Goal: Task Accomplishment & Management: Manage account settings

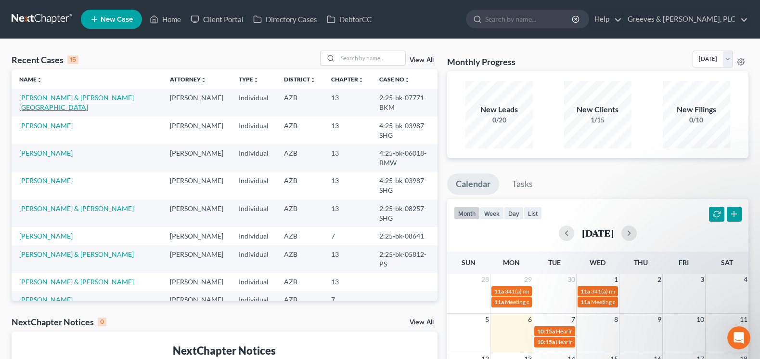
click at [97, 101] on link "[PERSON_NAME] & [PERSON_NAME][GEOGRAPHIC_DATA]" at bounding box center [76, 102] width 115 height 18
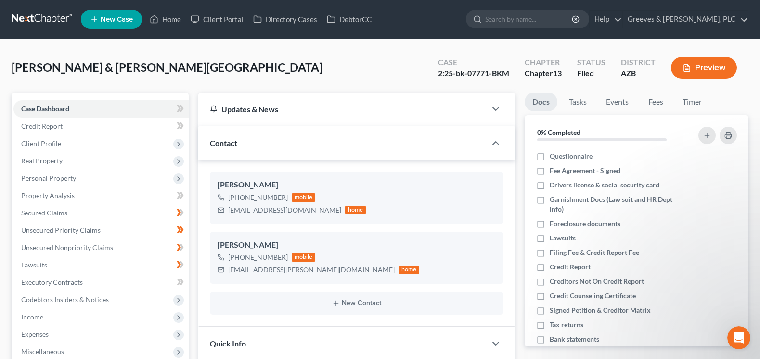
click at [221, 75] on div "[PERSON_NAME] & [PERSON_NAME][GEOGRAPHIC_DATA] Upgraded Case 2:25-bk-07771-BKM …" at bounding box center [380, 72] width 737 height 42
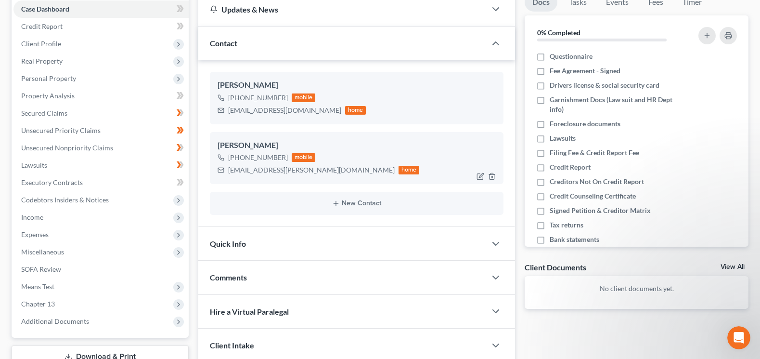
scroll to position [116, 0]
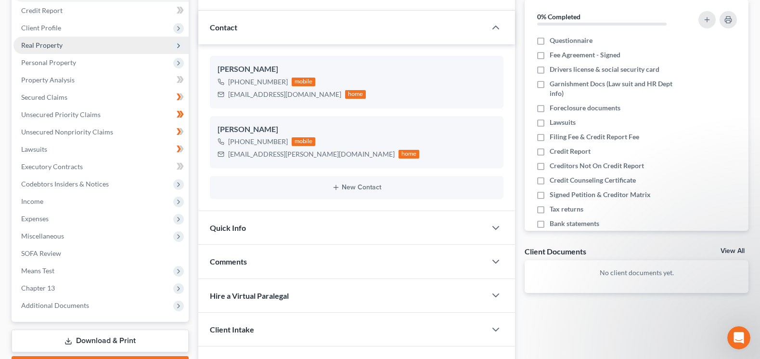
click at [105, 48] on span "Real Property" at bounding box center [100, 45] width 175 height 17
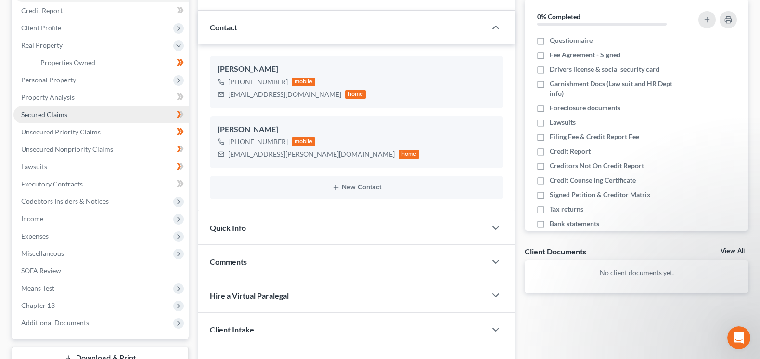
click at [125, 114] on link "Secured Claims" at bounding box center [100, 114] width 175 height 17
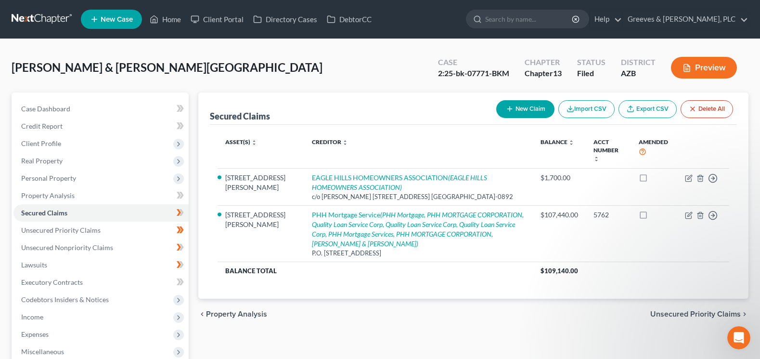
click at [248, 66] on div "[PERSON_NAME] & [PERSON_NAME][GEOGRAPHIC_DATA] Upgraded Case 2:25-bk-07771-BKM …" at bounding box center [380, 72] width 737 height 42
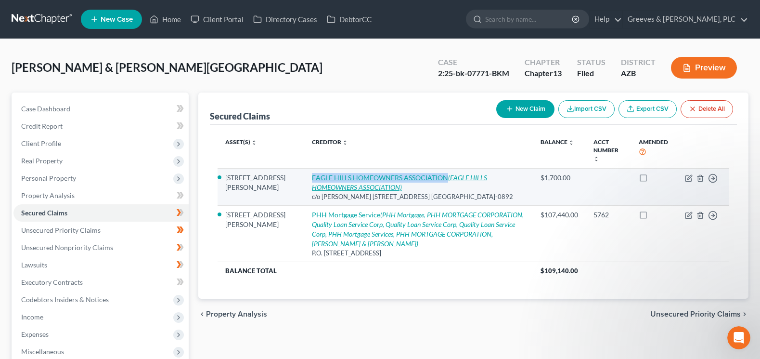
drag, startPoint x: 272, startPoint y: 174, endPoint x: 414, endPoint y: 172, distance: 141.5
click at [414, 172] on td "EAGLE HILLS HOMEOWNERS ASSOCIATION (EAGLE HILLS HOMEOWNERS ASSOCIATION) c/o [PE…" at bounding box center [418, 186] width 229 height 37
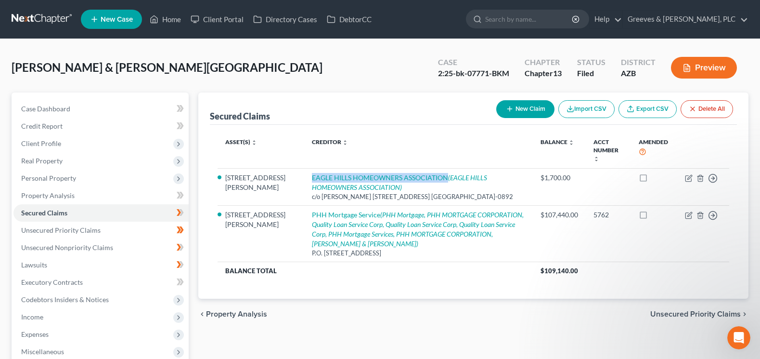
copy link "EAGLE HILLS HOMEOWNERS ASSOCIATION"
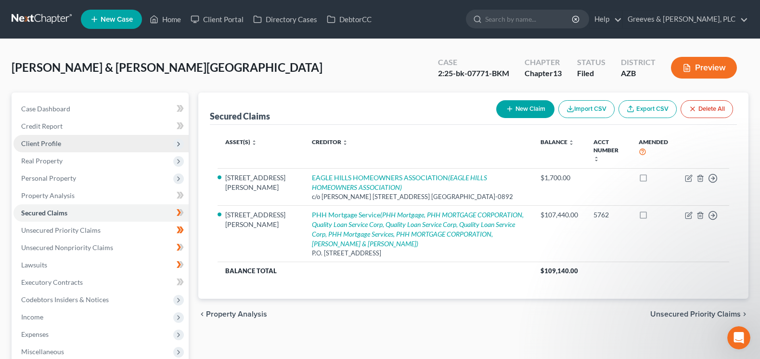
click at [84, 148] on span "Client Profile" at bounding box center [100, 143] width 175 height 17
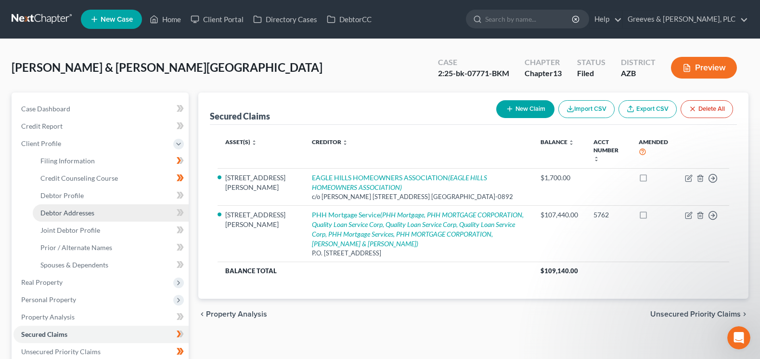
click at [129, 214] on link "Debtor Addresses" at bounding box center [111, 212] width 156 height 17
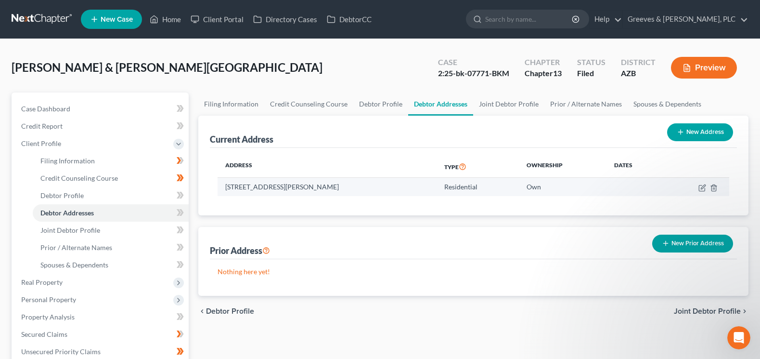
drag, startPoint x: 226, startPoint y: 189, endPoint x: 350, endPoint y: 187, distance: 124.2
click at [350, 187] on td "[STREET_ADDRESS][PERSON_NAME]" at bounding box center [327, 187] width 219 height 18
copy td "[STREET_ADDRESS][PERSON_NAME]"
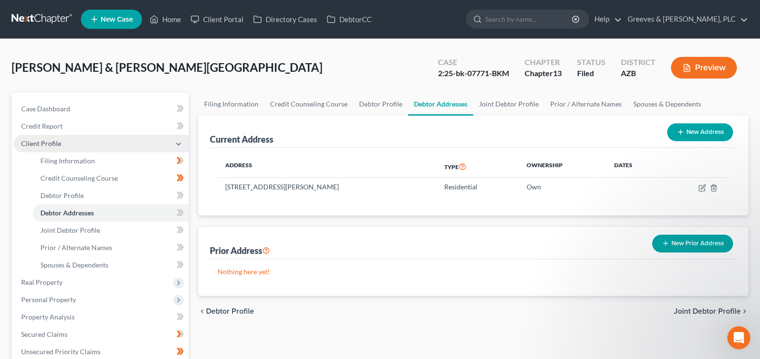
click at [111, 148] on span "Client Profile" at bounding box center [100, 143] width 175 height 17
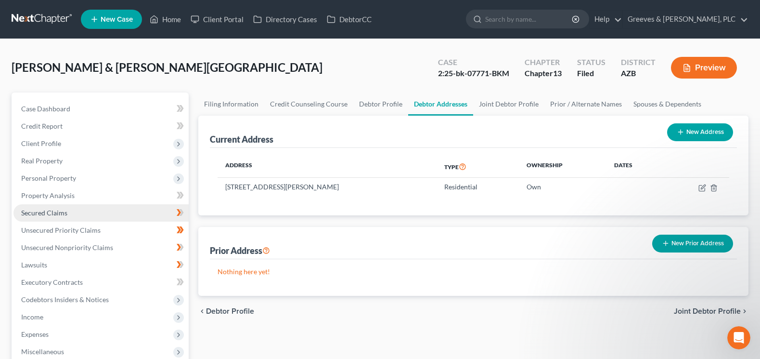
click at [141, 212] on link "Secured Claims" at bounding box center [100, 212] width 175 height 17
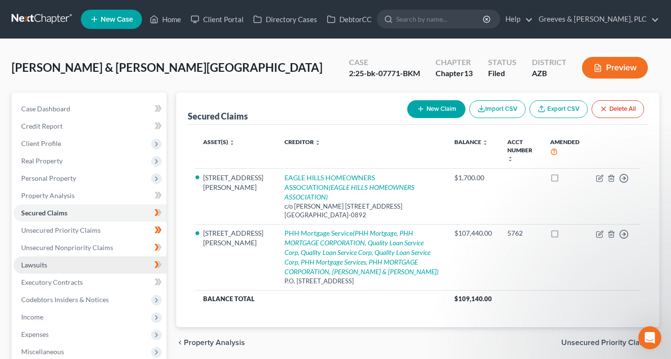
click at [103, 269] on link "Lawsuits" at bounding box center [89, 264] width 153 height 17
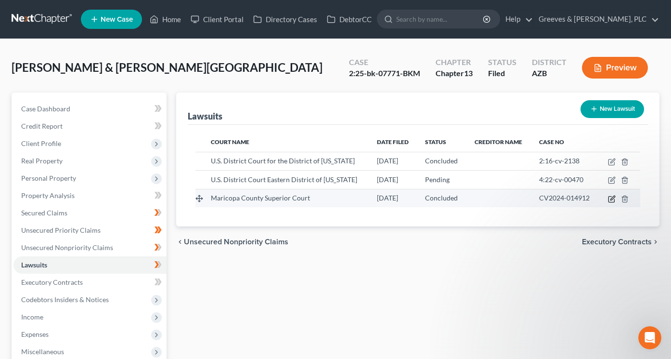
click at [613, 198] on icon "button" at bounding box center [612, 199] width 8 height 8
select select "3"
select select "2"
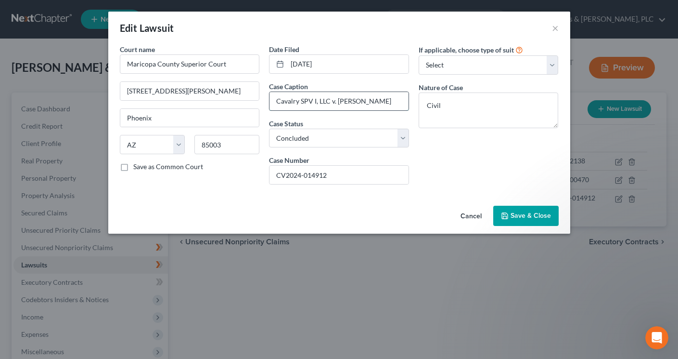
drag, startPoint x: 330, startPoint y: 100, endPoint x: 276, endPoint y: 98, distance: 53.9
click at [276, 98] on input "Cavalry SPV I, LLC v. [PERSON_NAME]" at bounding box center [339, 101] width 139 height 18
click at [377, 29] on div "Edit Lawsuit ×" at bounding box center [339, 28] width 462 height 33
click at [552, 27] on button "×" at bounding box center [555, 28] width 7 height 12
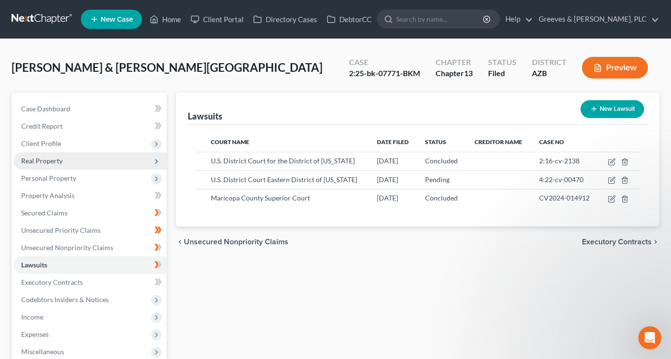
click at [90, 168] on span "Real Property" at bounding box center [89, 160] width 153 height 17
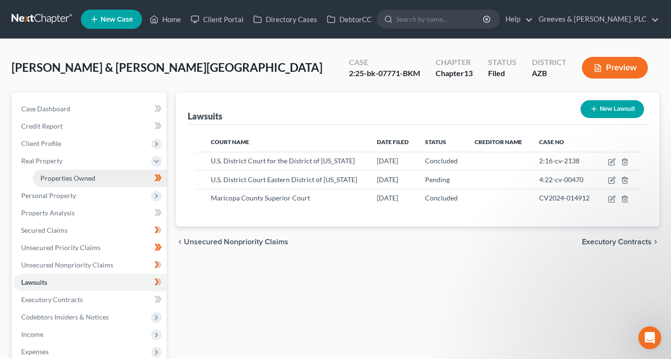
click at [99, 176] on link "Properties Owned" at bounding box center [100, 177] width 134 height 17
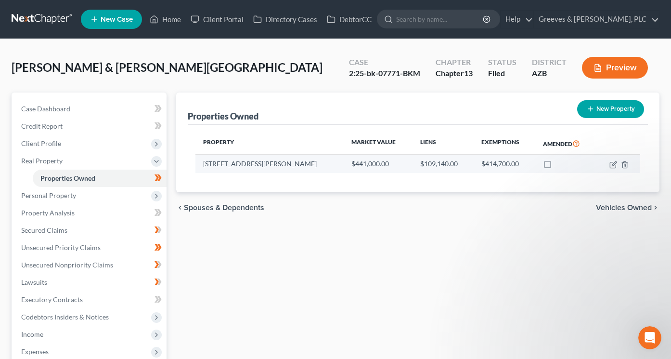
click at [261, 163] on td "[STREET_ADDRESS][PERSON_NAME]" at bounding box center [269, 164] width 149 height 18
click at [609, 161] on icon "button" at bounding box center [613, 165] width 8 height 8
select select "3"
select select "4"
select select "0"
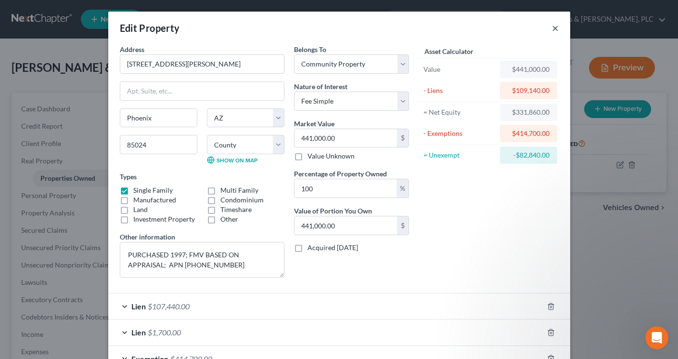
click at [552, 30] on button "×" at bounding box center [555, 28] width 7 height 12
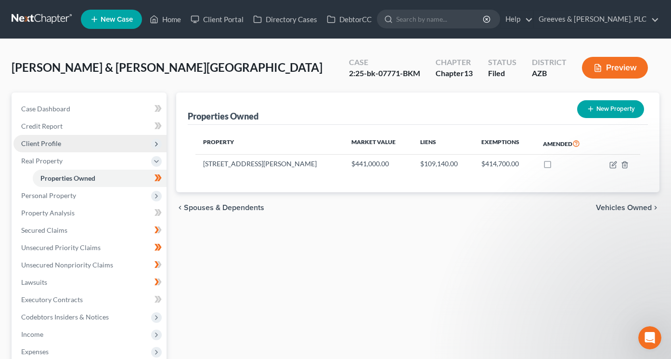
click at [113, 144] on span "Client Profile" at bounding box center [89, 143] width 153 height 17
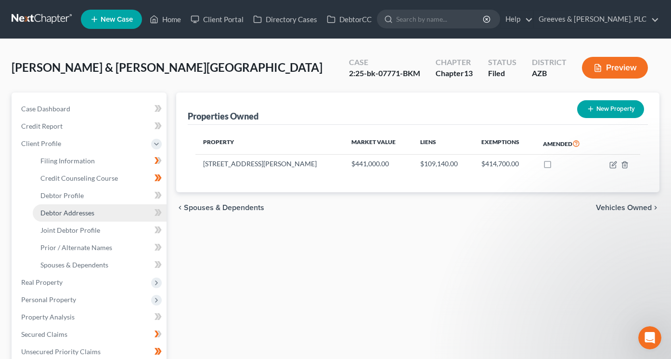
click at [121, 208] on link "Debtor Addresses" at bounding box center [100, 212] width 134 height 17
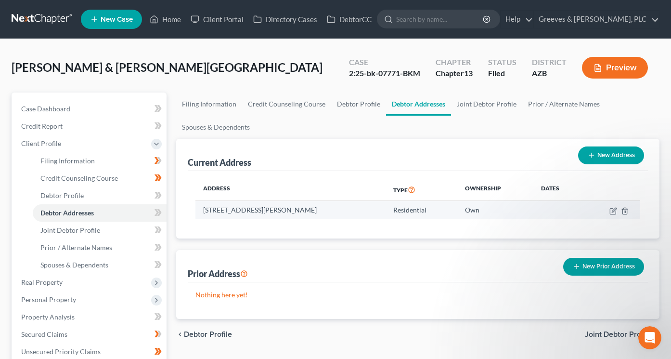
drag, startPoint x: 202, startPoint y: 210, endPoint x: 326, endPoint y: 207, distance: 124.7
click at [326, 207] on td "[STREET_ADDRESS][PERSON_NAME]" at bounding box center [290, 210] width 191 height 18
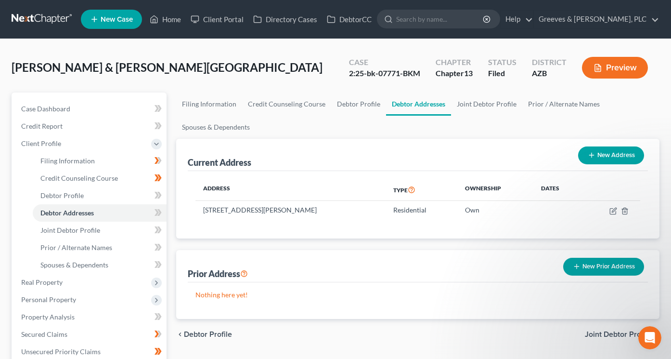
copy td "[STREET_ADDRESS][PERSON_NAME]"
click at [116, 148] on span "Client Profile" at bounding box center [89, 143] width 153 height 17
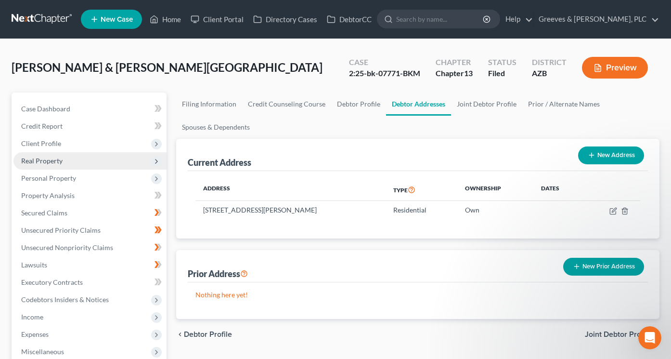
click at [112, 165] on span "Real Property" at bounding box center [89, 160] width 153 height 17
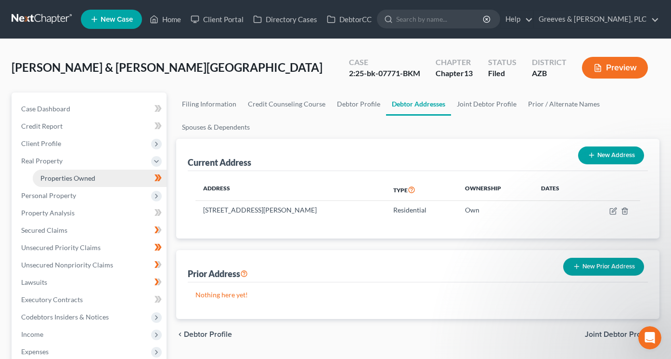
click at [121, 176] on link "Properties Owned" at bounding box center [100, 177] width 134 height 17
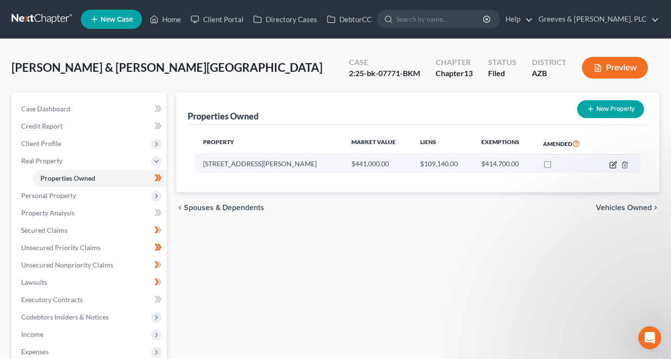
click at [609, 161] on icon "button" at bounding box center [613, 165] width 8 height 8
select select "3"
select select "7"
select select "4"
select select "0"
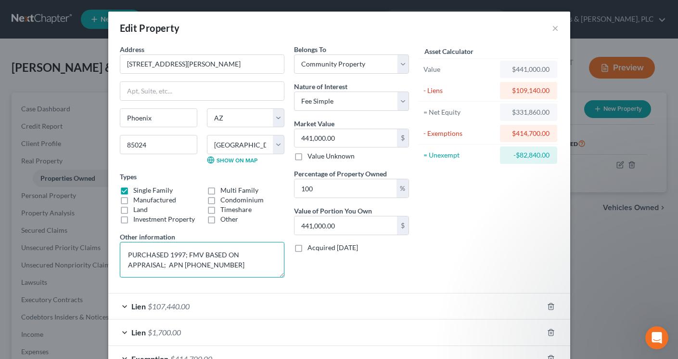
drag, startPoint x: 141, startPoint y: 264, endPoint x: 176, endPoint y: 266, distance: 35.2
click at [176, 266] on textarea "PURCHASED 1997; FMV BASED ON APPRAISAL; APN [PHONE_NUMBER]" at bounding box center [202, 260] width 165 height 36
click at [552, 32] on button "×" at bounding box center [555, 28] width 7 height 12
